Goal: Task Accomplishment & Management: Manage account settings

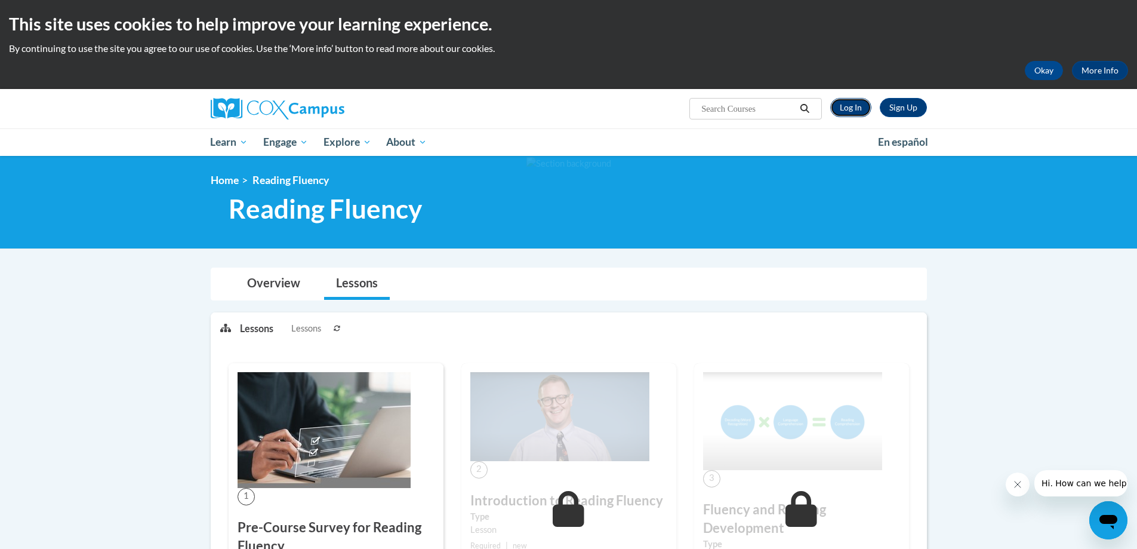
click at [853, 105] on link "Log In" at bounding box center [850, 107] width 41 height 19
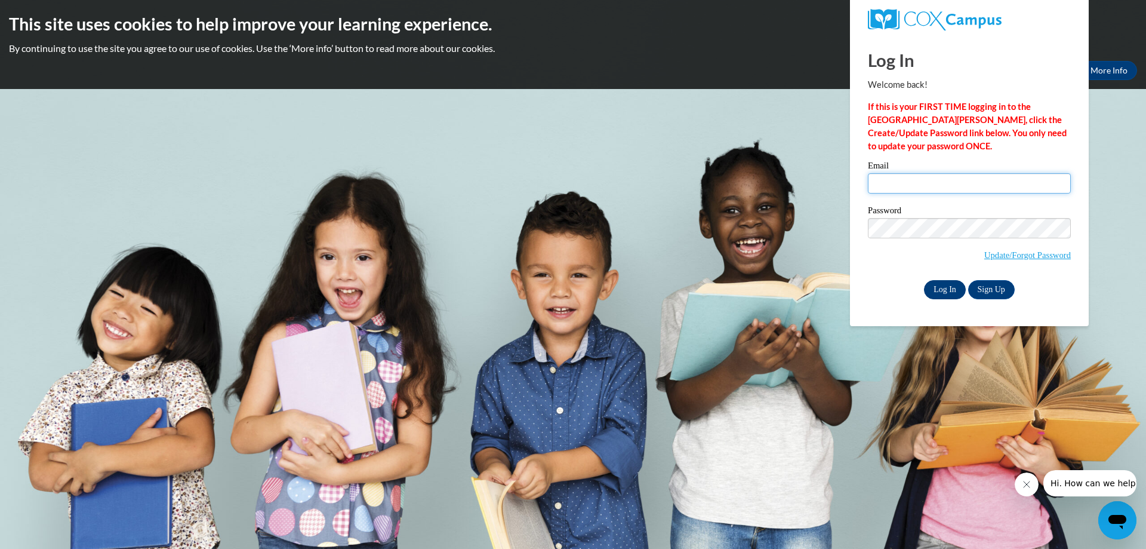
type input "sabinehomedaycare@yahoo.com"
click at [942, 285] on input "Log In" at bounding box center [945, 289] width 42 height 19
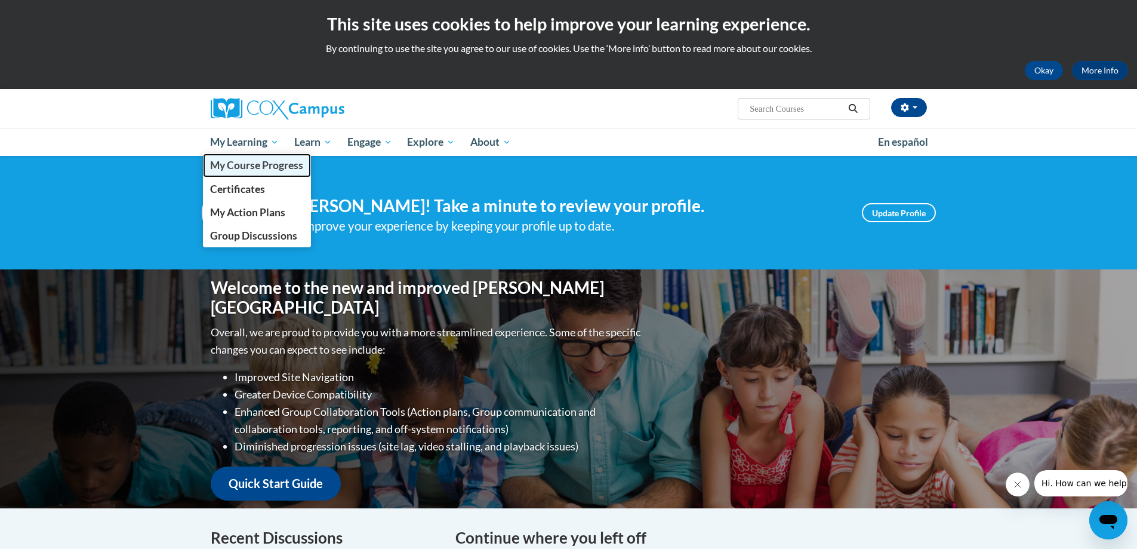
click at [245, 164] on span "My Course Progress" at bounding box center [256, 165] width 93 height 13
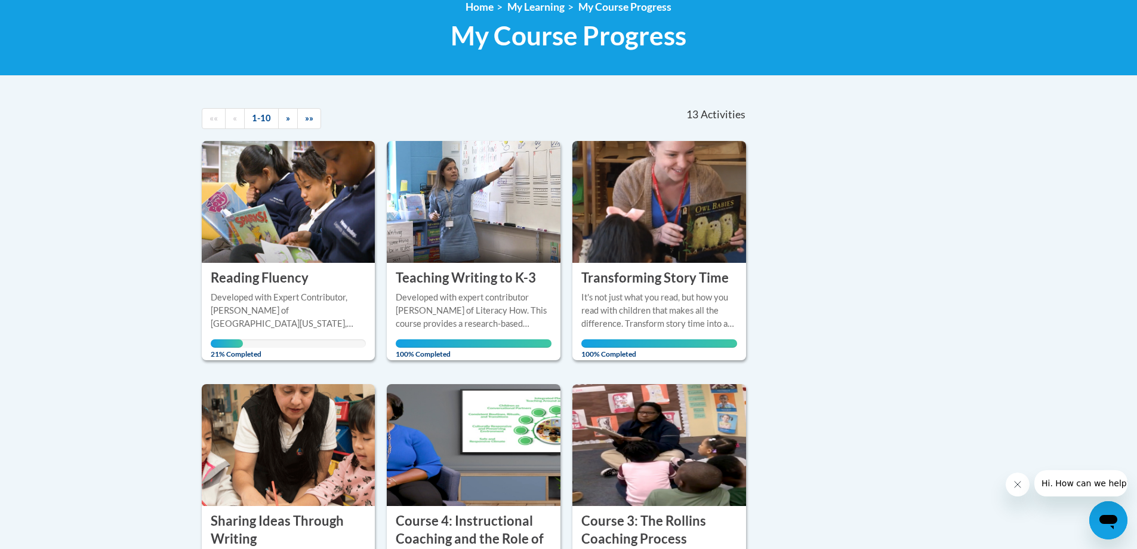
scroll to position [233, 0]
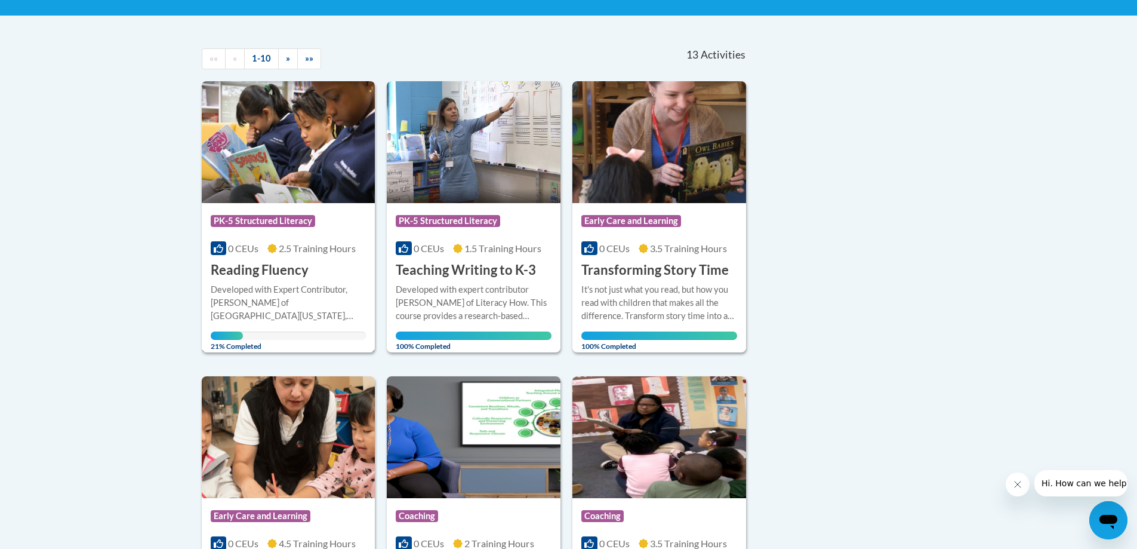
click at [300, 291] on div "Developed with Expert Contributor, [PERSON_NAME] of [GEOGRAPHIC_DATA][US_STATE]…" at bounding box center [289, 302] width 156 height 39
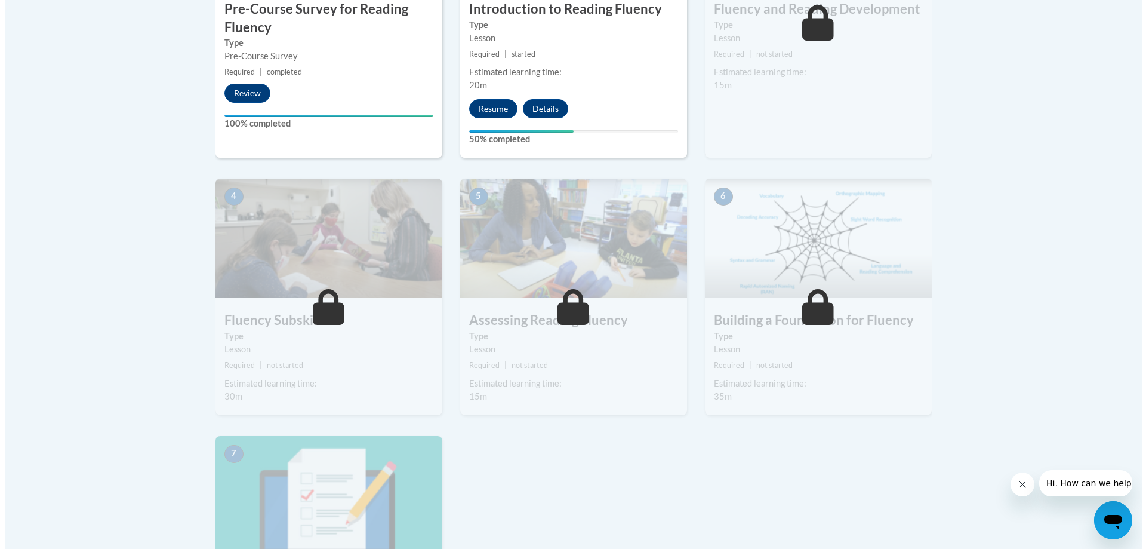
scroll to position [537, 0]
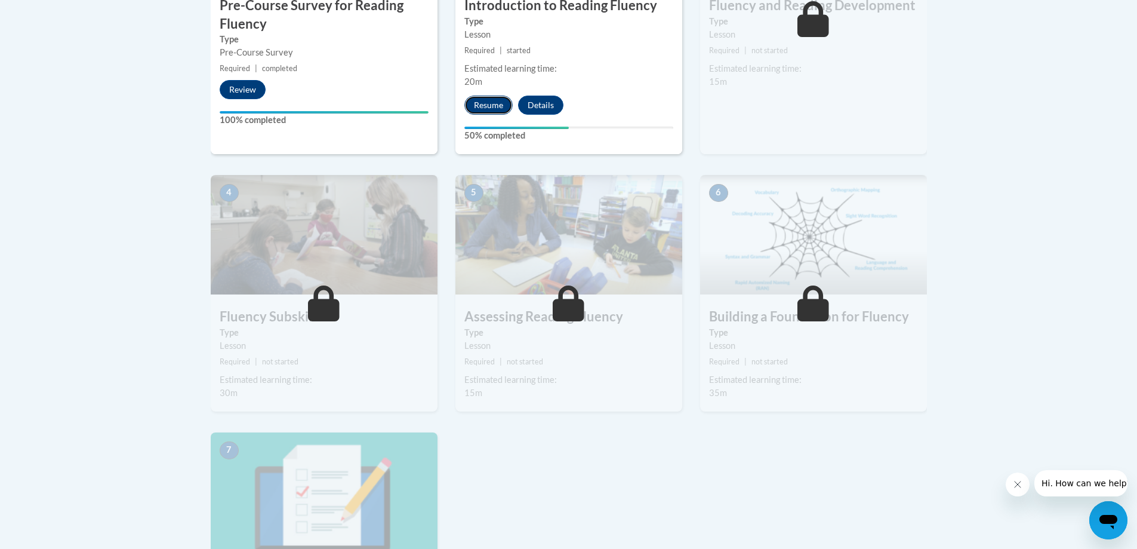
click at [482, 107] on button "Resume" at bounding box center [488, 105] width 48 height 19
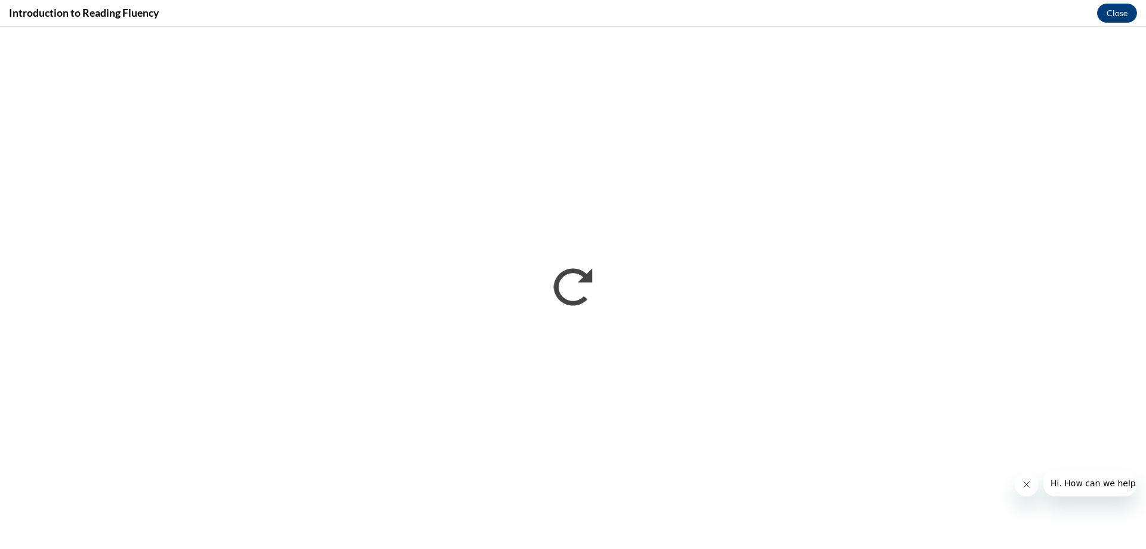
scroll to position [0, 0]
